Goal: Transaction & Acquisition: Purchase product/service

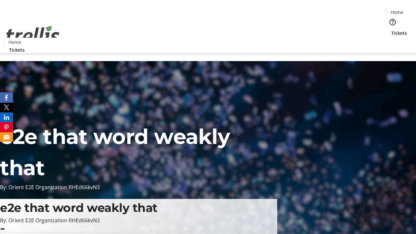
click at [391, 30] on span "Tickets" at bounding box center [399, 33] width 16 height 7
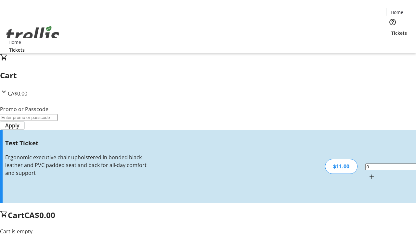
click at [368, 173] on mat-icon "Increment by one" at bounding box center [372, 177] width 8 height 8
type input "1"
type input "UNLOCK"
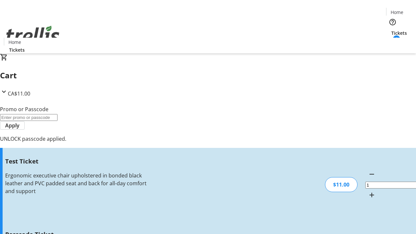
type input "5"
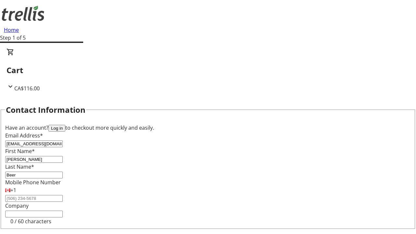
type input "Beer"
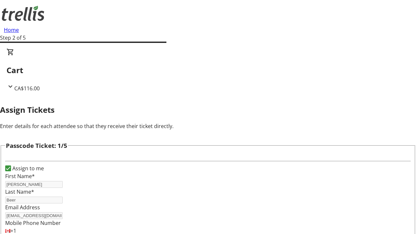
type input "[PERSON_NAME]"
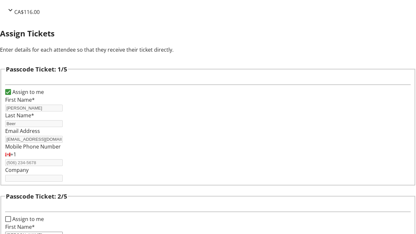
type input "Casper"
type input "[PERSON_NAME]"
type input "Aryanna"
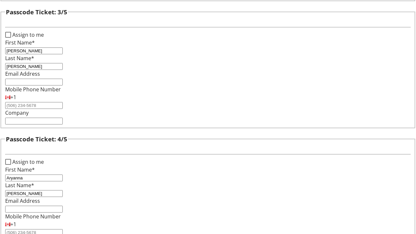
type input "[PERSON_NAME]"
checkbox input "true"
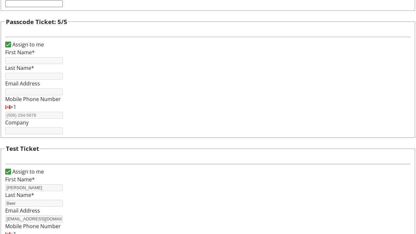
type input "[PERSON_NAME]"
type input "Beer"
type input "[EMAIL_ADDRESS][DOMAIN_NAME]"
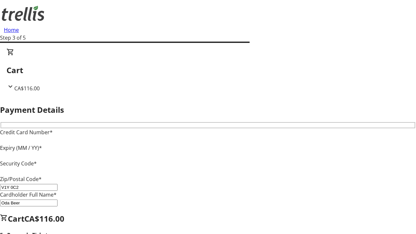
type input "V1Y 0C2"
